Goal: Information Seeking & Learning: Learn about a topic

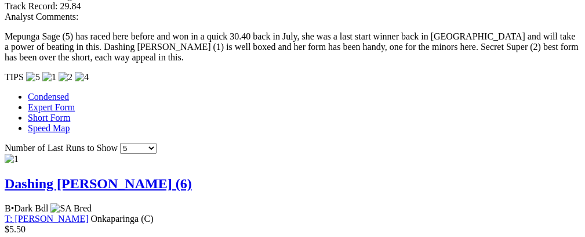
scroll to position [1182, 0]
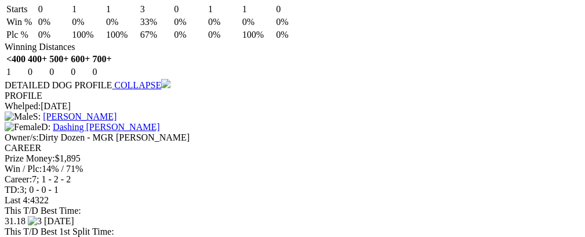
scroll to position [1445, 0]
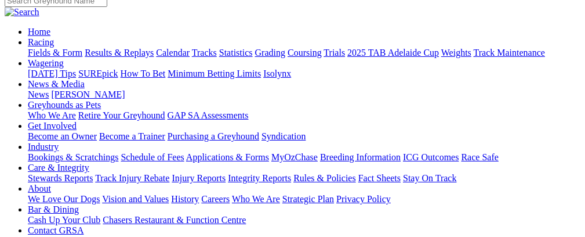
scroll to position [96, 0]
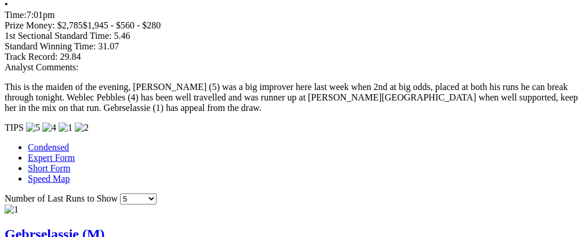
scroll to position [1089, 0]
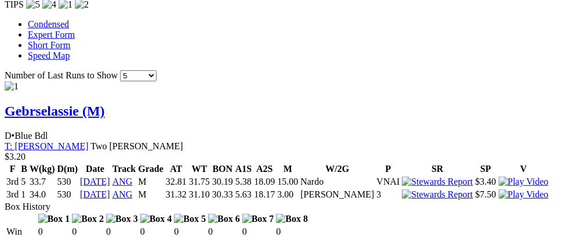
scroll to position [1218, 0]
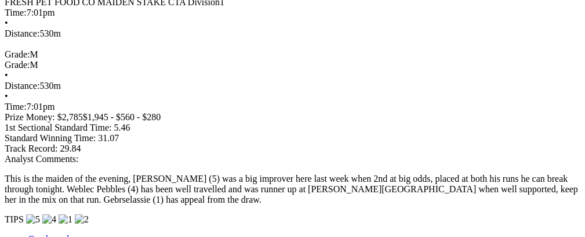
scroll to position [0, 43]
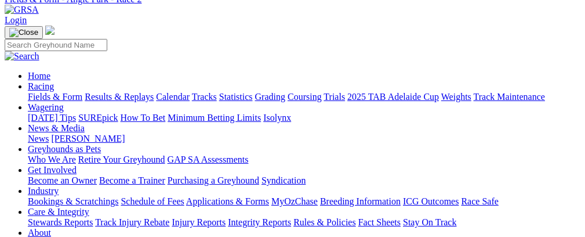
scroll to position [48, 0]
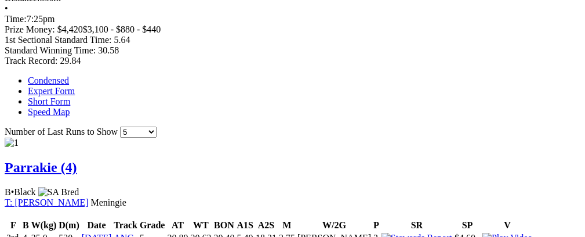
scroll to position [724, 0]
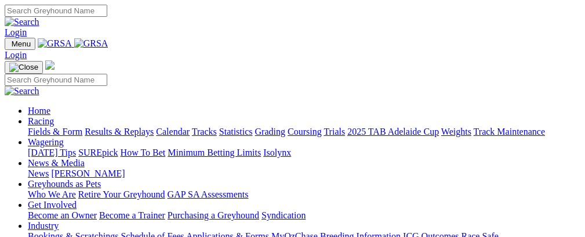
scroll to position [412, 0]
